Goal: Find specific page/section: Find specific page/section

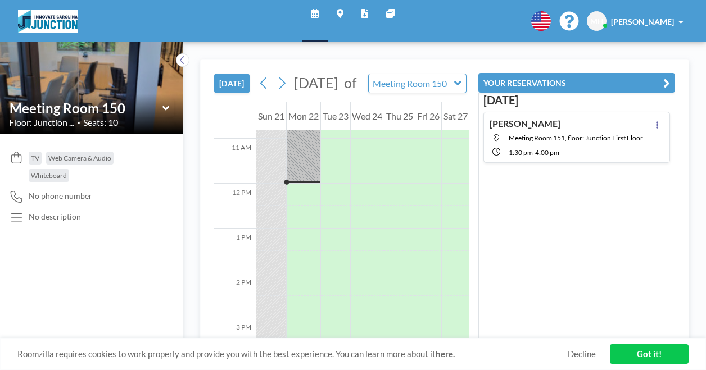
scroll to position [495, 0]
click at [316, 17] on icon at bounding box center [315, 13] width 8 height 9
click at [636, 351] on link "Got it!" at bounding box center [649, 355] width 79 height 20
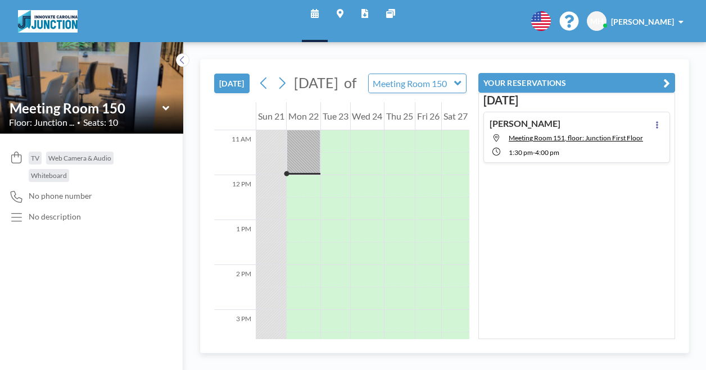
click at [320, 15] on link "Schedule" at bounding box center [315, 21] width 26 height 42
click at [168, 107] on icon at bounding box center [165, 108] width 7 height 4
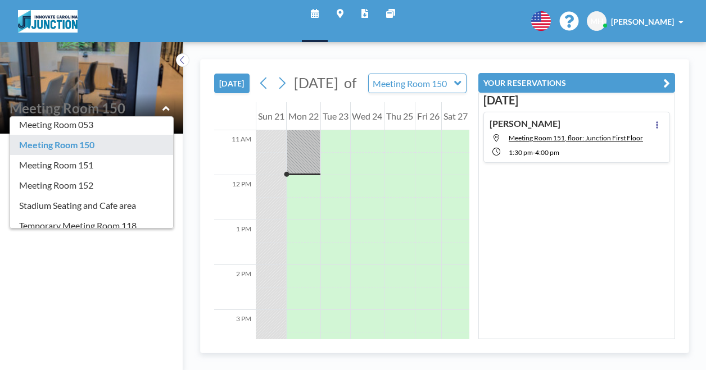
scroll to position [116, 0]
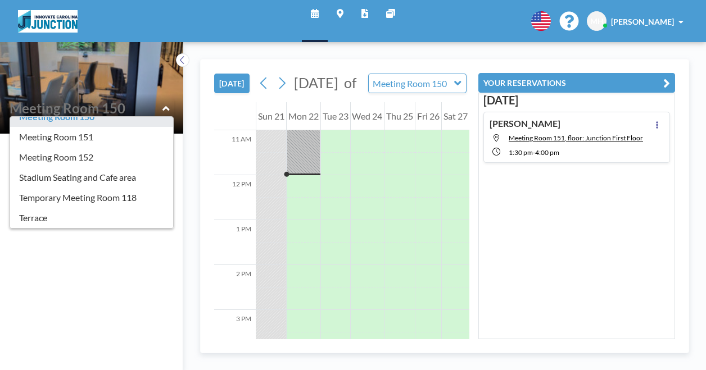
click at [318, 14] on icon at bounding box center [315, 13] width 8 height 9
type input "Meeting Room 152"
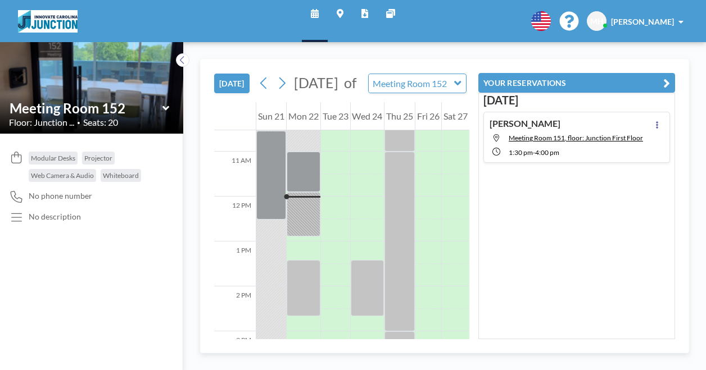
scroll to position [495, 0]
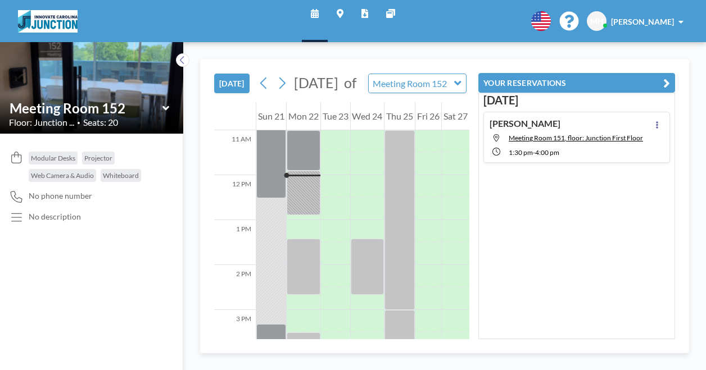
click at [166, 111] on icon at bounding box center [165, 108] width 7 height 11
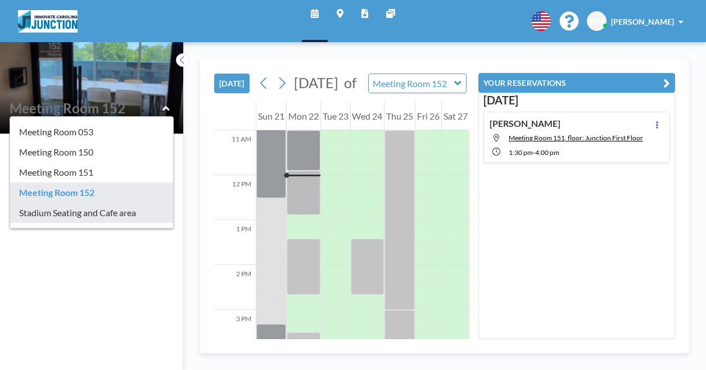
scroll to position [60, 0]
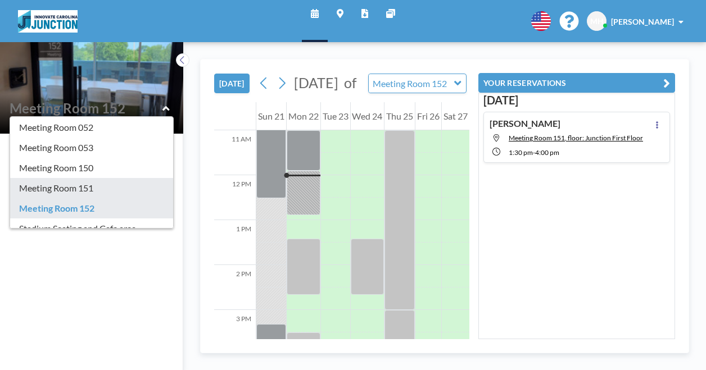
type input "Meeting Room 151"
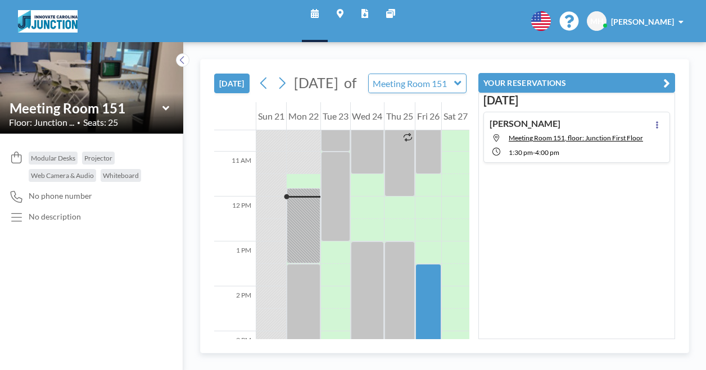
scroll to position [495, 0]
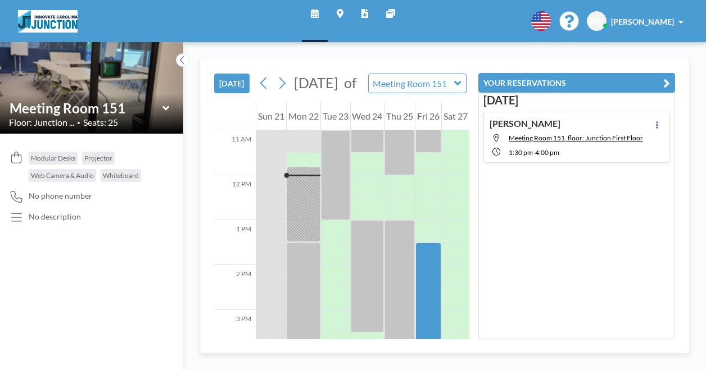
click at [166, 108] on icon at bounding box center [165, 108] width 7 height 4
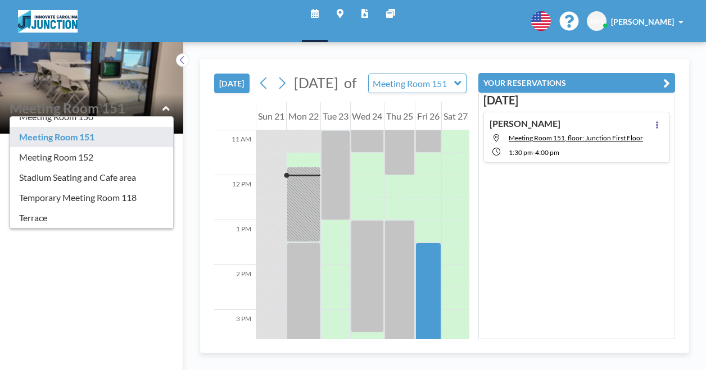
scroll to position [56, 0]
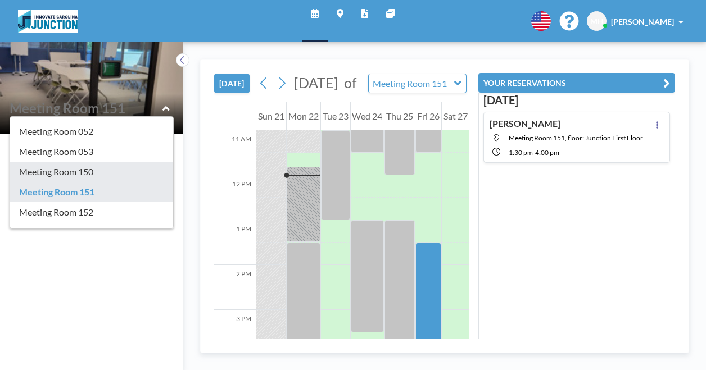
type input "Meeting Room 150"
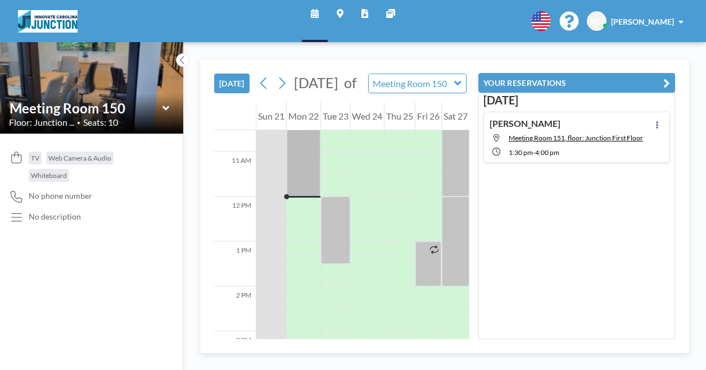
scroll to position [495, 0]
